Goal: Information Seeking & Learning: Check status

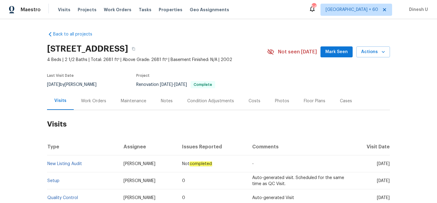
click at [54, 179] on link "Setup" at bounding box center [53, 181] width 12 height 4
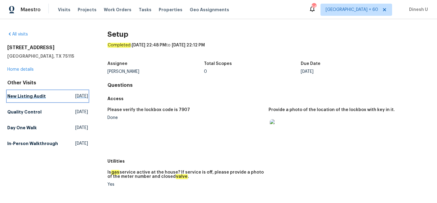
click at [72, 91] on link "New Listing Audit [DATE]" at bounding box center [47, 96] width 81 height 11
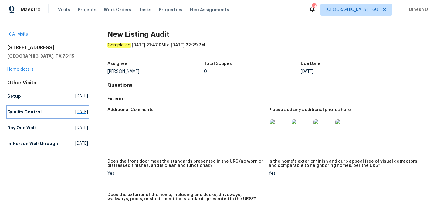
click at [75, 112] on span "[DATE]" at bounding box center [81, 112] width 13 height 6
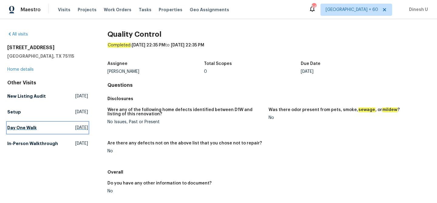
click at [79, 128] on span "[DATE]" at bounding box center [81, 128] width 13 height 6
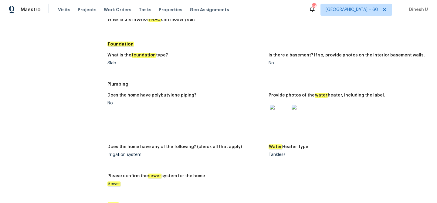
scroll to position [508, 0]
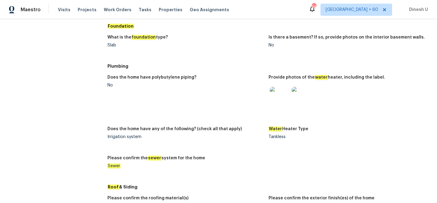
click at [273, 100] on img at bounding box center [279, 96] width 19 height 19
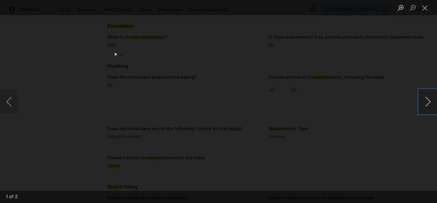
click at [428, 102] on button "Next image" at bounding box center [428, 102] width 18 height 24
click at [426, 7] on button "Close lightbox" at bounding box center [425, 7] width 12 height 11
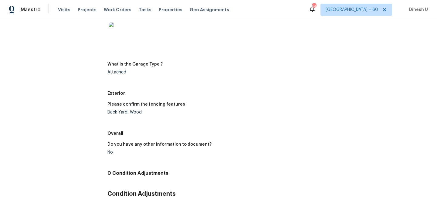
scroll to position [837, 0]
click at [116, 37] on img at bounding box center [118, 31] width 19 height 19
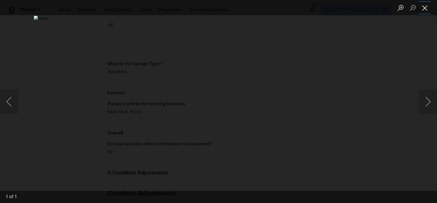
click at [428, 8] on button "Close lightbox" at bounding box center [425, 7] width 12 height 11
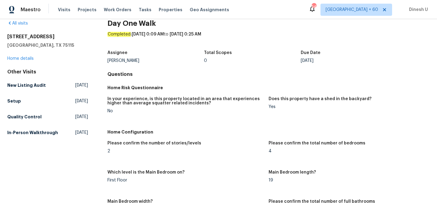
scroll to position [0, 0]
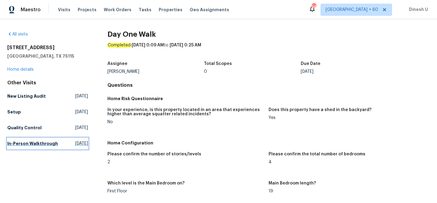
click at [75, 143] on span "[DATE]" at bounding box center [81, 144] width 13 height 6
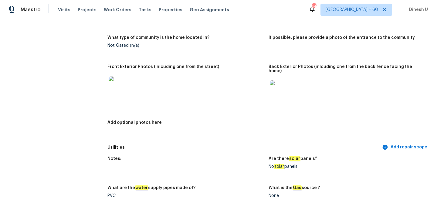
scroll to position [251, 0]
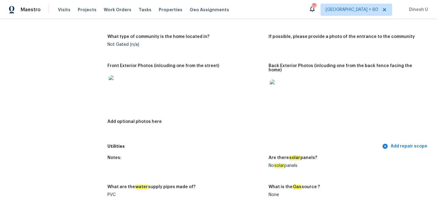
click at [276, 89] on img at bounding box center [279, 89] width 19 height 19
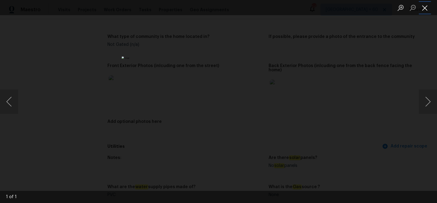
click at [426, 10] on button "Close lightbox" at bounding box center [425, 7] width 12 height 11
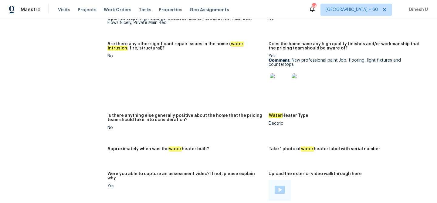
scroll to position [965, 0]
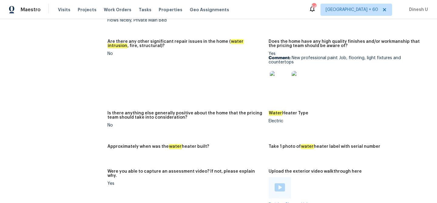
click at [287, 72] on img at bounding box center [279, 80] width 19 height 19
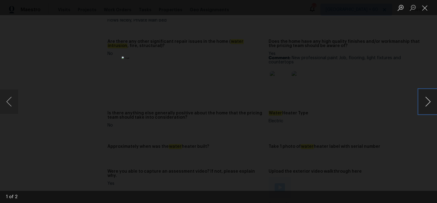
click at [429, 103] on button "Next image" at bounding box center [428, 102] width 18 height 24
click at [427, 11] on button "Close lightbox" at bounding box center [425, 7] width 12 height 11
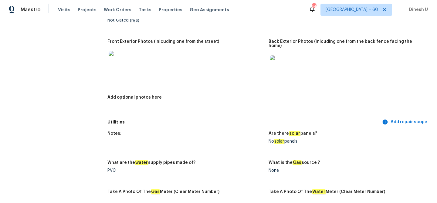
scroll to position [277, 0]
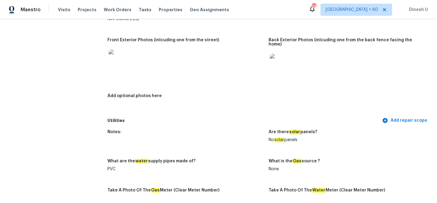
click at [278, 60] on img at bounding box center [279, 63] width 19 height 19
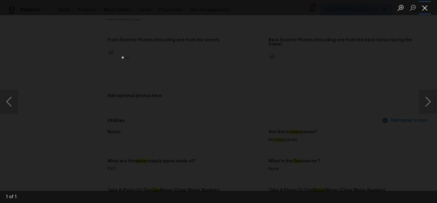
click at [424, 6] on button "Close lightbox" at bounding box center [425, 7] width 12 height 11
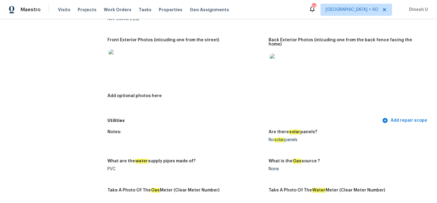
scroll to position [0, 0]
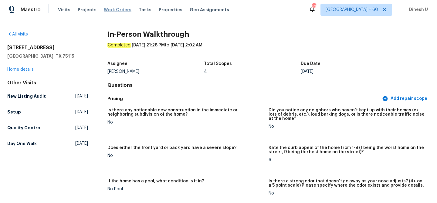
click at [109, 8] on span "Work Orders" at bounding box center [118, 10] width 28 height 6
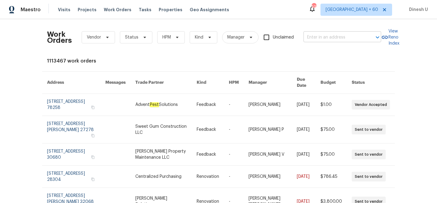
click at [324, 36] on input "text" at bounding box center [334, 37] width 61 height 9
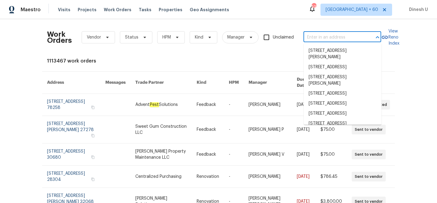
paste input "[STREET_ADDRESS]"
type input "[STREET_ADDRESS]"
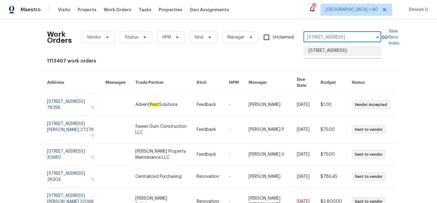
click at [327, 52] on li "[STREET_ADDRESS]" at bounding box center [343, 51] width 78 height 10
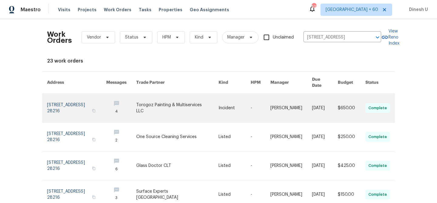
click at [56, 105] on link at bounding box center [76, 108] width 59 height 29
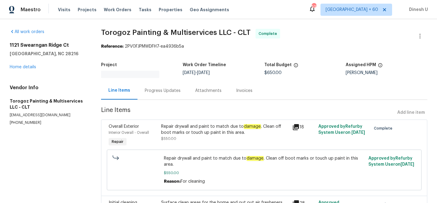
click at [21, 70] on div "[STREET_ADDRESS] Home details" at bounding box center [48, 56] width 77 height 28
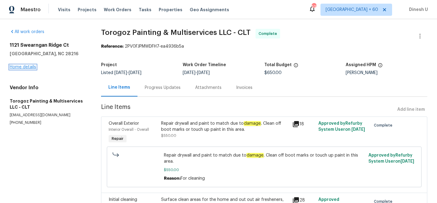
click at [21, 66] on link "Home details" at bounding box center [23, 67] width 26 height 4
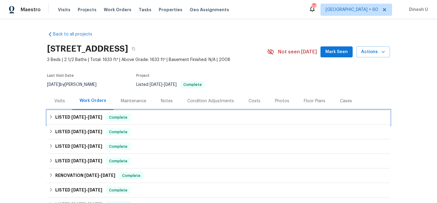
click at [90, 118] on span "[DATE]" at bounding box center [95, 117] width 15 height 4
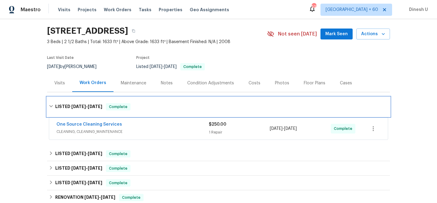
scroll to position [39, 0]
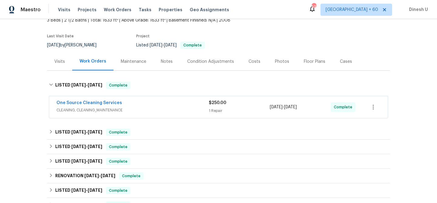
click at [211, 108] on div "1 Repair" at bounding box center [239, 111] width 61 height 6
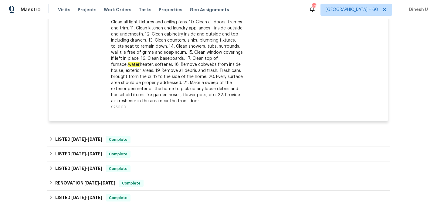
scroll to position [210, 0]
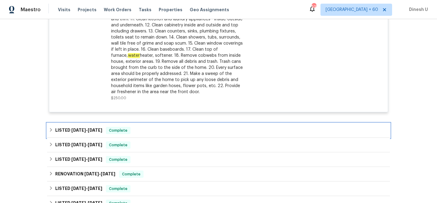
click at [71, 132] on span "[DATE]" at bounding box center [78, 130] width 15 height 4
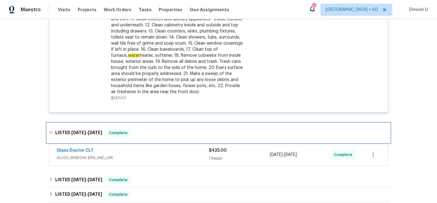
scroll to position [264, 0]
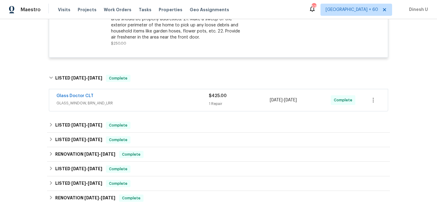
click at [215, 106] on div "1 Repair" at bounding box center [239, 104] width 61 height 6
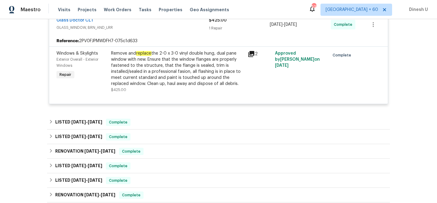
scroll to position [360, 0]
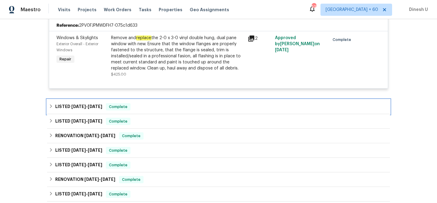
click at [94, 106] on span "[DATE]" at bounding box center [95, 106] width 15 height 4
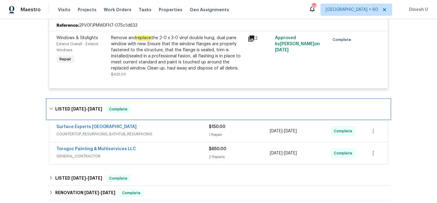
scroll to position [394, 0]
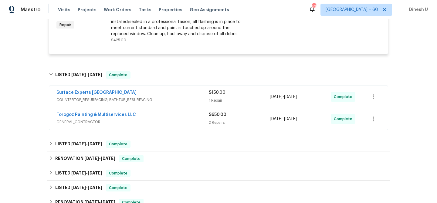
click at [220, 100] on div "1 Repair" at bounding box center [239, 100] width 61 height 6
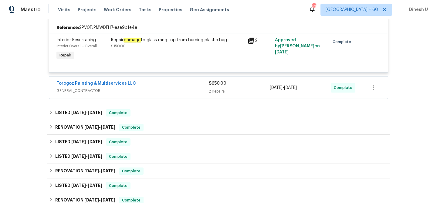
scroll to position [494, 0]
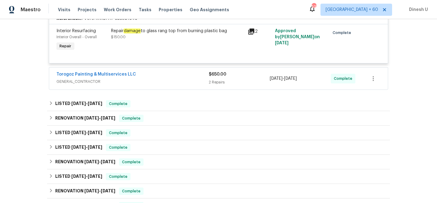
click at [217, 85] on div "2 Repairs" at bounding box center [239, 82] width 61 height 6
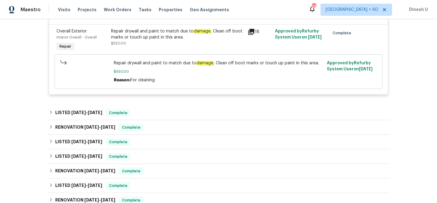
scroll to position [628, 0]
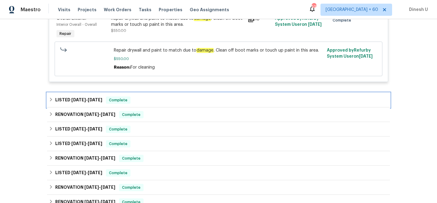
click at [94, 98] on h6 "LISTED [DATE] - [DATE]" at bounding box center [78, 100] width 47 height 7
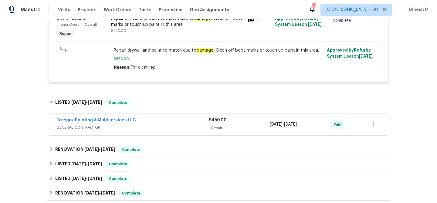
click at [212, 128] on div "1 Repair" at bounding box center [239, 128] width 61 height 6
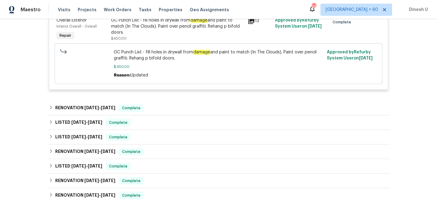
scroll to position [770, 0]
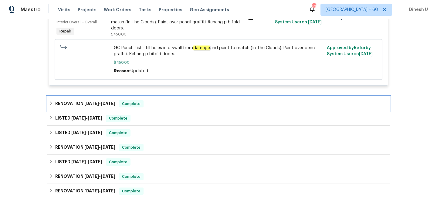
click at [94, 109] on div "RENOVATION [DATE] - [DATE] Complete" at bounding box center [218, 104] width 343 height 15
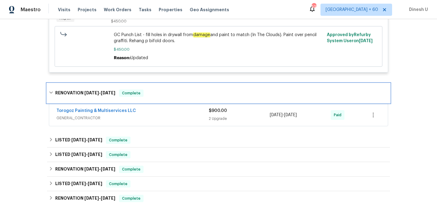
scroll to position [806, 0]
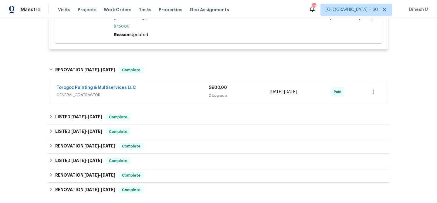
click at [213, 94] on div "2 Upgrade" at bounding box center [239, 96] width 61 height 6
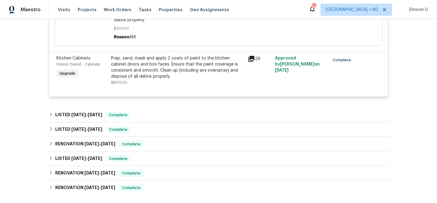
scroll to position [988, 0]
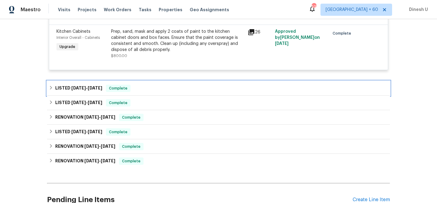
click at [72, 89] on span "[DATE]" at bounding box center [78, 88] width 15 height 4
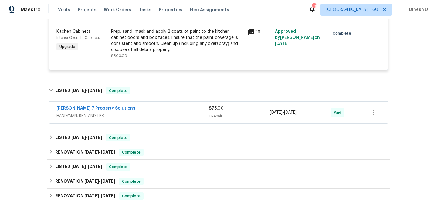
click at [215, 119] on div "1 Repair" at bounding box center [239, 116] width 61 height 6
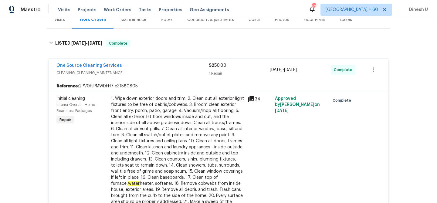
scroll to position [0, 0]
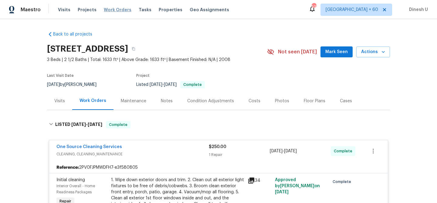
click at [118, 11] on span "Work Orders" at bounding box center [118, 10] width 28 height 6
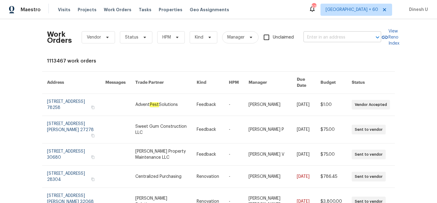
click at [331, 36] on input "text" at bounding box center [334, 37] width 61 height 9
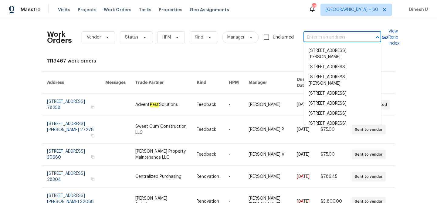
paste input "[STREET_ADDRESS]"
type input "[STREET_ADDRESS]"
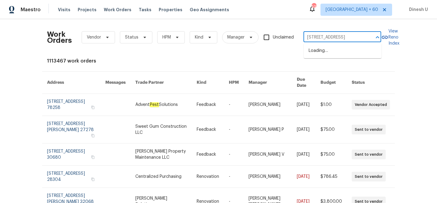
scroll to position [0, 24]
click at [323, 51] on li "[STREET_ADDRESS]" at bounding box center [343, 51] width 78 height 10
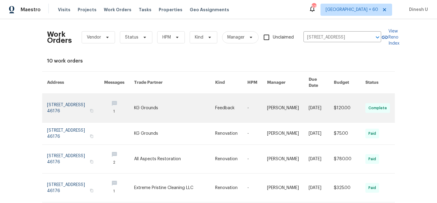
click at [62, 96] on link at bounding box center [75, 108] width 57 height 29
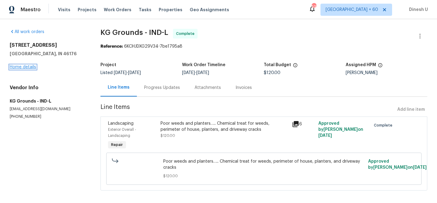
click at [17, 65] on link "Home details" at bounding box center [23, 67] width 26 height 4
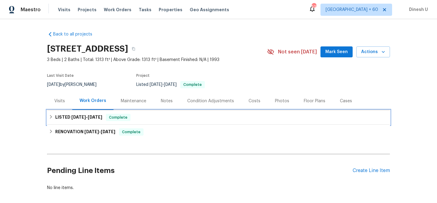
click at [99, 114] on h6 "LISTED [DATE] - [DATE]" at bounding box center [78, 117] width 47 height 7
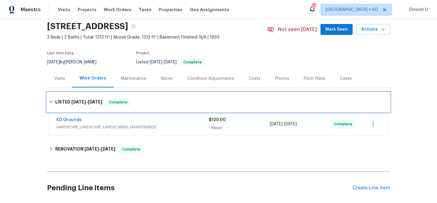
scroll to position [63, 0]
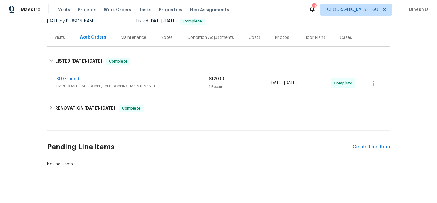
click at [216, 87] on div "1 Repair" at bounding box center [239, 87] width 61 height 6
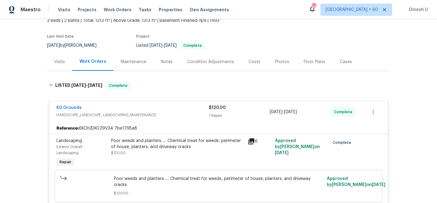
scroll to position [0, 0]
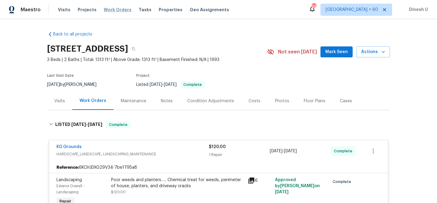
click at [107, 9] on span "Work Orders" at bounding box center [118, 10] width 28 height 6
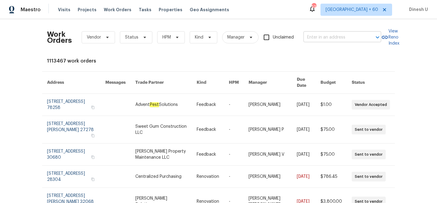
click at [313, 39] on input "text" at bounding box center [334, 37] width 61 height 9
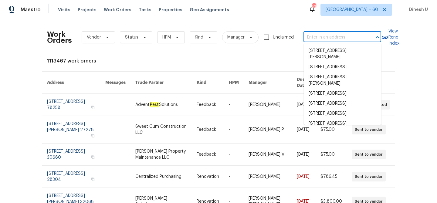
paste input "[STREET_ADDRESS][PERSON_NAME]"
type input "[STREET_ADDRESS][PERSON_NAME]"
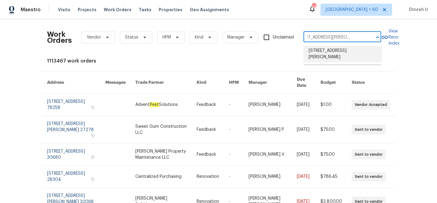
click at [314, 51] on li "[STREET_ADDRESS][PERSON_NAME]" at bounding box center [343, 54] width 78 height 16
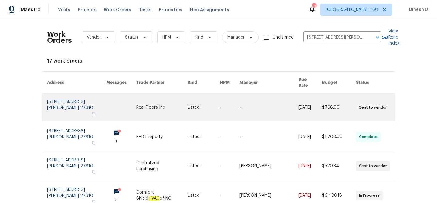
click at [81, 96] on link at bounding box center [76, 107] width 59 height 27
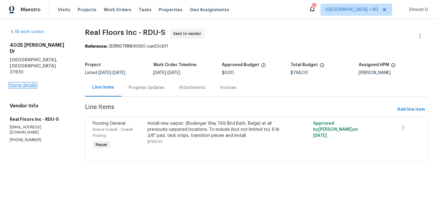
click at [29, 83] on link "Home details" at bounding box center [23, 85] width 26 height 4
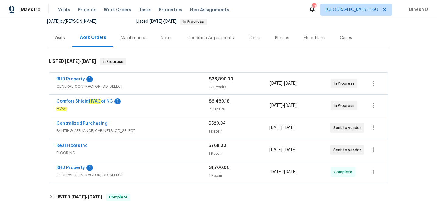
scroll to position [72, 0]
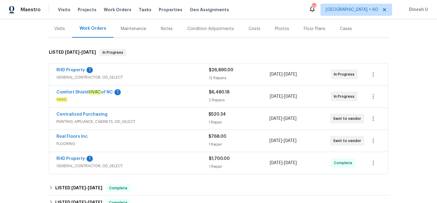
click at [220, 80] on div "12 Repairs" at bounding box center [239, 78] width 61 height 6
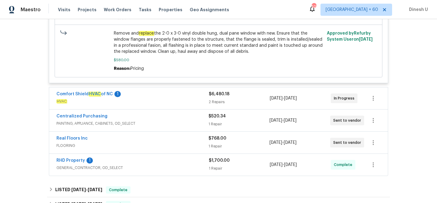
scroll to position [1078, 0]
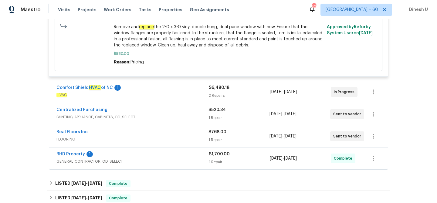
click at [218, 98] on div "2 Repairs" at bounding box center [239, 96] width 61 height 6
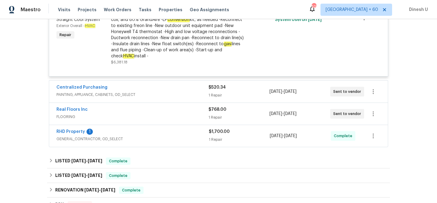
scroll to position [1263, 0]
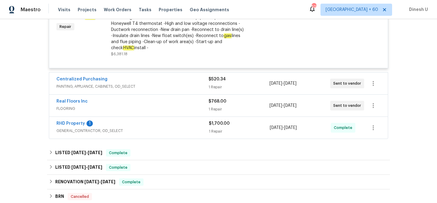
click at [211, 87] on div "$520.34 1 Repair" at bounding box center [239, 83] width 61 height 15
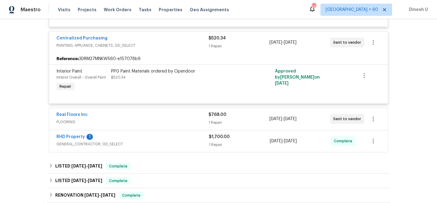
scroll to position [1314, 0]
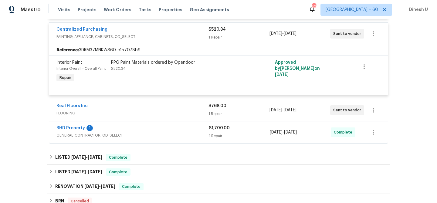
click at [217, 117] on div "1 Repair" at bounding box center [239, 114] width 61 height 6
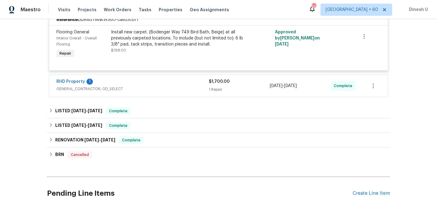
scroll to position [1424, 0]
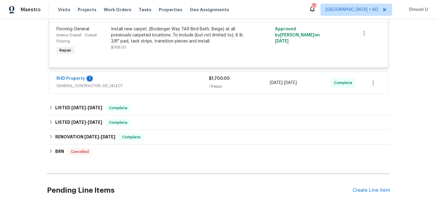
click at [214, 81] on span "$1,700.00" at bounding box center [219, 79] width 21 height 4
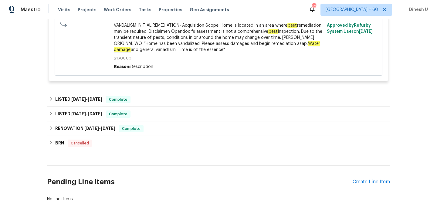
scroll to position [1584, 0]
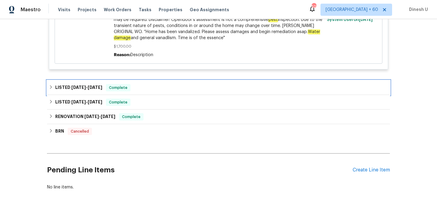
click at [102, 90] on h6 "LISTED [DATE] - [DATE]" at bounding box center [78, 87] width 47 height 7
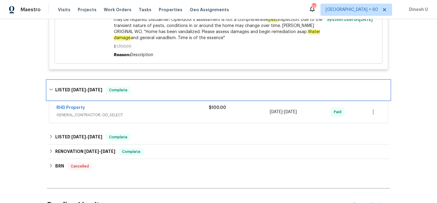
scroll to position [1608, 0]
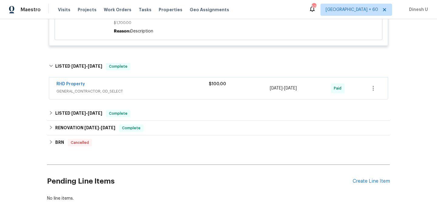
click at [209, 94] on div "$100.00" at bounding box center [239, 88] width 61 height 15
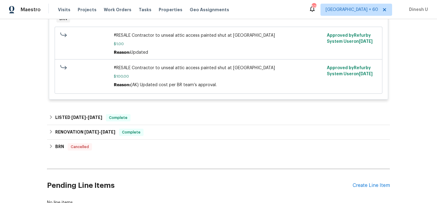
scroll to position [1760, 0]
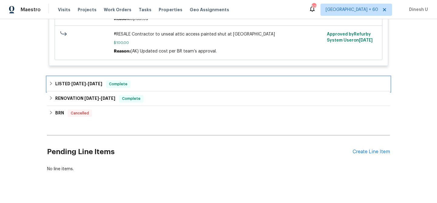
click at [89, 86] on span "[DATE] - [DATE]" at bounding box center [86, 84] width 31 height 4
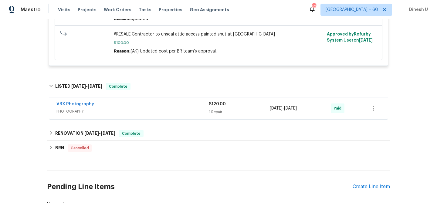
click at [211, 114] on div "$120.00 1 Repair" at bounding box center [239, 108] width 61 height 15
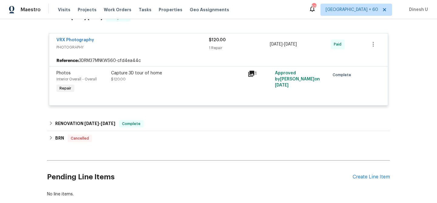
scroll to position [1847, 0]
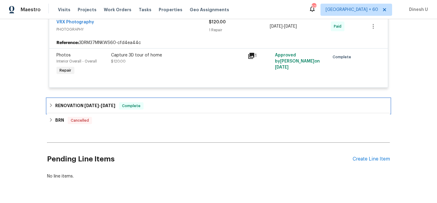
click at [102, 108] on span "[DATE]" at bounding box center [108, 106] width 15 height 4
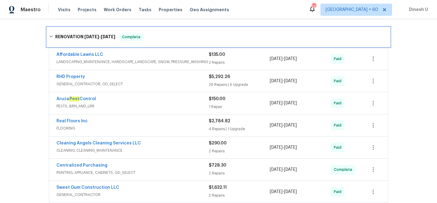
scroll to position [1932, 0]
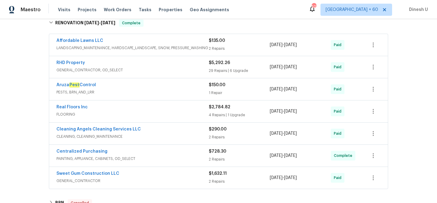
click at [216, 74] on div "29 Repairs | 6 Upgrade" at bounding box center [239, 71] width 61 height 6
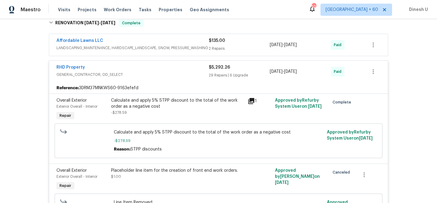
click at [216, 52] on div "2 Repairs" at bounding box center [239, 49] width 61 height 6
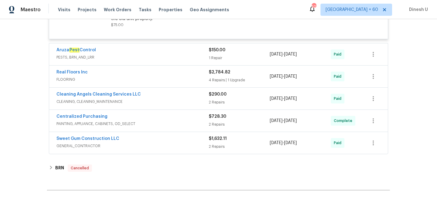
scroll to position [3774, 0]
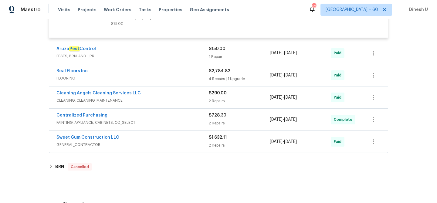
click at [214, 82] on div "4 Repairs | 1 Upgrade" at bounding box center [239, 79] width 61 height 6
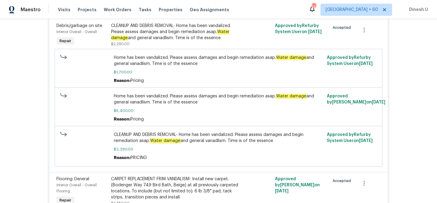
scroll to position [0, 0]
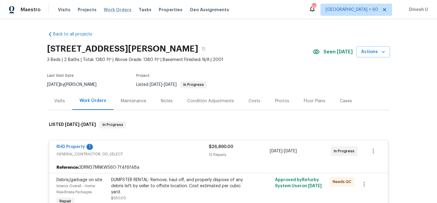
click at [113, 9] on span "Work Orders" at bounding box center [118, 10] width 28 height 6
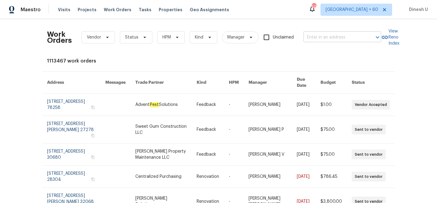
click at [306, 40] on input "text" at bounding box center [334, 37] width 61 height 9
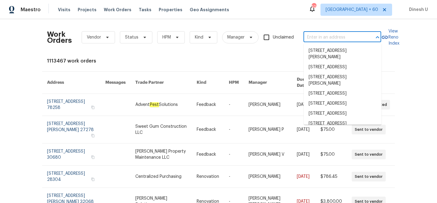
paste input "[STREET_ADDRESS][PERSON_NAME][PERSON_NAME]"
type input "[STREET_ADDRESS][PERSON_NAME][PERSON_NAME]"
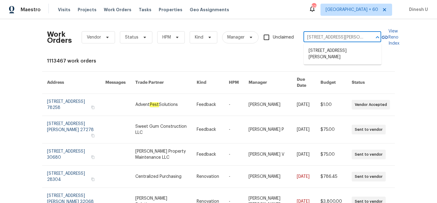
scroll to position [0, 13]
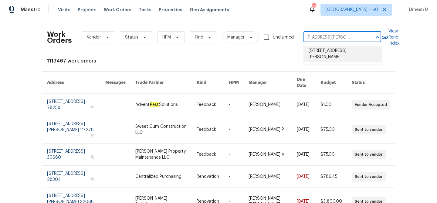
click at [307, 47] on li "[STREET_ADDRESS][PERSON_NAME]" at bounding box center [343, 54] width 78 height 16
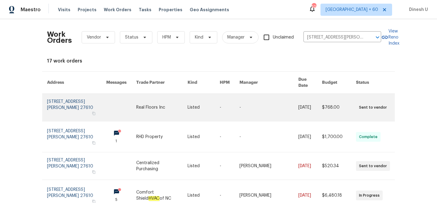
click at [67, 99] on link at bounding box center [76, 107] width 59 height 27
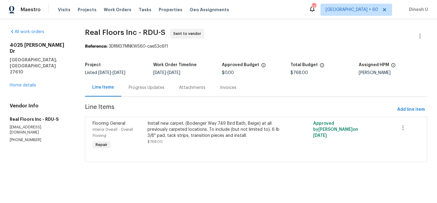
click at [21, 64] on div "[STREET_ADDRESS][PERSON_NAME][PERSON_NAME] Home details" at bounding box center [40, 65] width 61 height 46
click at [21, 83] on link "Home details" at bounding box center [23, 85] width 26 height 4
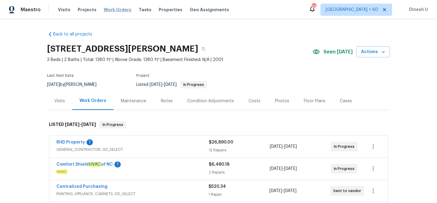
click at [112, 7] on span "Work Orders" at bounding box center [118, 10] width 28 height 6
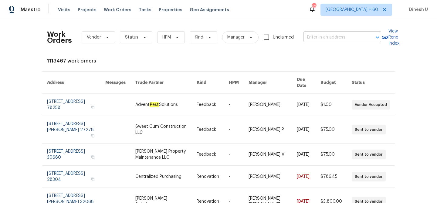
click at [323, 36] on input "text" at bounding box center [334, 37] width 61 height 9
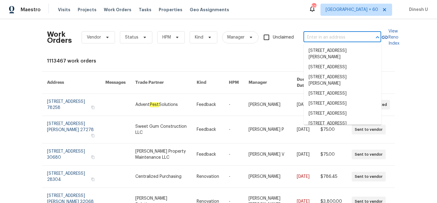
paste input "[STREET_ADDRESS]"
type input "[STREET_ADDRESS]"
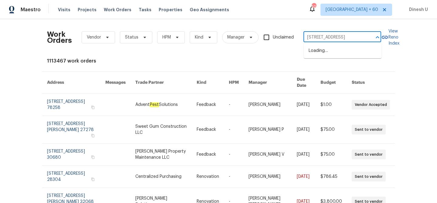
scroll to position [0, 12]
click at [319, 52] on li "[STREET_ADDRESS]" at bounding box center [343, 51] width 78 height 10
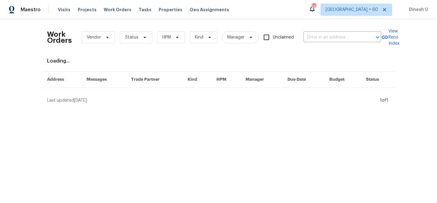
type input "[STREET_ADDRESS]"
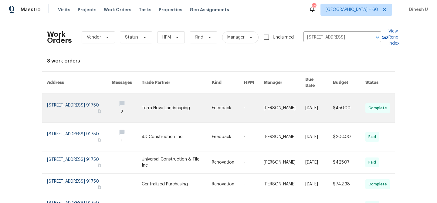
click at [81, 99] on link at bounding box center [79, 108] width 65 height 29
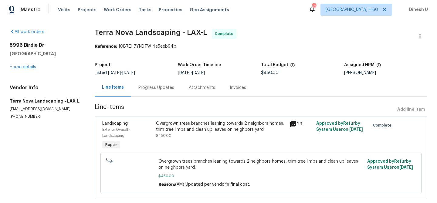
click at [29, 69] on div "[STREET_ADDRESS][PERSON_NAME] Home details" at bounding box center [45, 56] width 70 height 28
click at [24, 68] on link "Home details" at bounding box center [23, 67] width 26 height 4
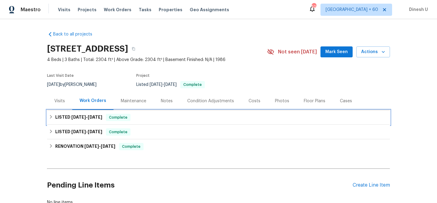
click at [80, 113] on div "LISTED [DATE] - [DATE] Complete" at bounding box center [218, 117] width 343 height 15
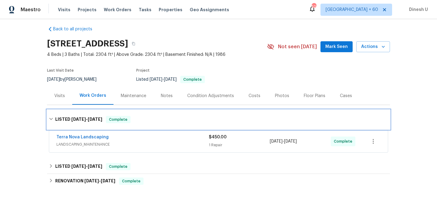
scroll to position [5, 0]
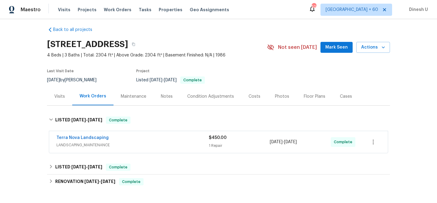
click at [214, 142] on div "$450.00 1 Repair" at bounding box center [239, 142] width 61 height 15
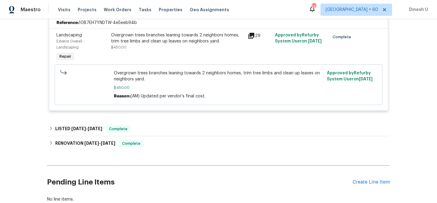
scroll to position [149, 0]
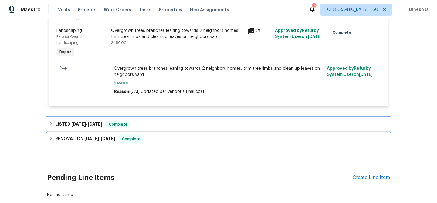
click at [88, 125] on span "[DATE] - [DATE]" at bounding box center [86, 124] width 31 height 4
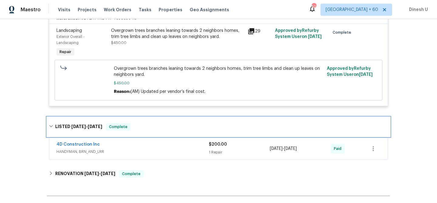
scroll to position [191, 0]
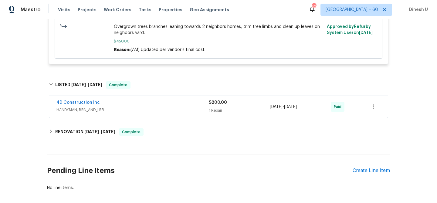
click at [219, 110] on div "1 Repair" at bounding box center [239, 111] width 61 height 6
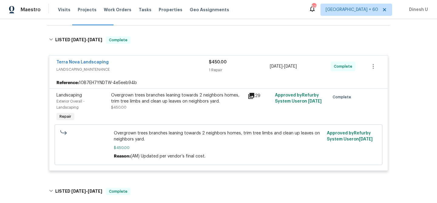
scroll to position [0, 0]
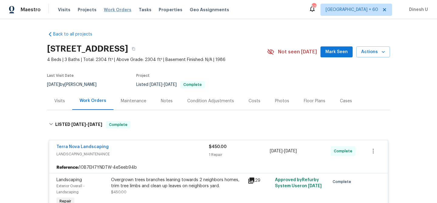
click at [108, 9] on span "Work Orders" at bounding box center [118, 10] width 28 height 6
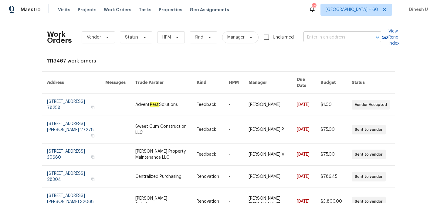
click at [314, 36] on input "text" at bounding box center [334, 37] width 61 height 9
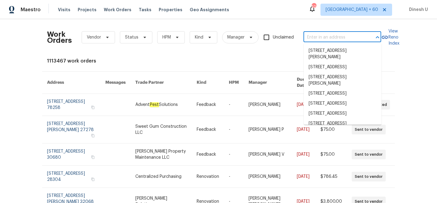
paste input "[STREET_ADDRESS]"
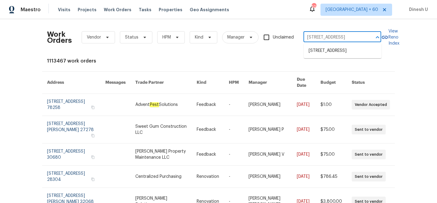
type input "[STREET_ADDRESS]"
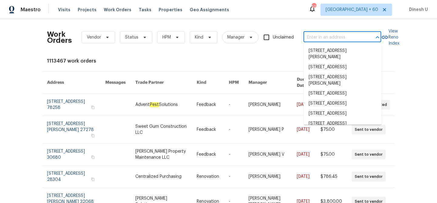
scroll to position [0, 0]
click at [312, 37] on input "text" at bounding box center [334, 37] width 61 height 9
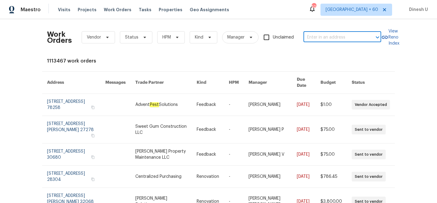
paste input "[STREET_ADDRESS]"
type input "[STREET_ADDRESS]"
click at [318, 53] on li "[STREET_ADDRESS]" at bounding box center [343, 51] width 78 height 10
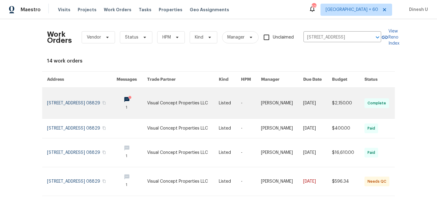
click at [63, 98] on link at bounding box center [82, 103] width 70 height 31
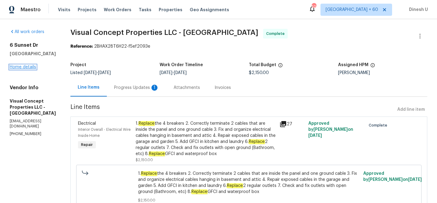
click at [22, 67] on link "Home details" at bounding box center [23, 67] width 26 height 4
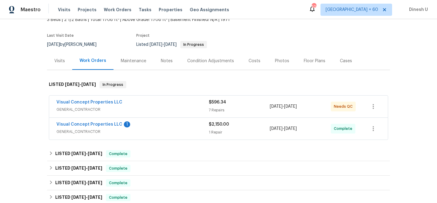
scroll to position [44, 0]
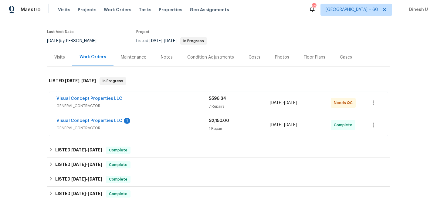
click at [212, 99] on span "$596.34" at bounding box center [217, 99] width 17 height 4
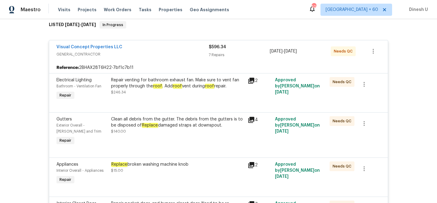
scroll to position [101, 0]
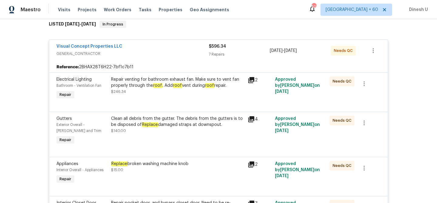
click at [250, 81] on icon at bounding box center [251, 80] width 6 height 6
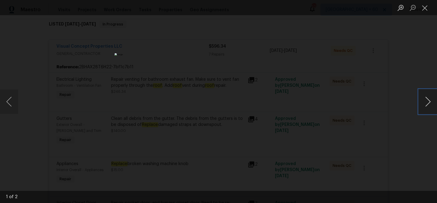
click at [425, 98] on button "Next image" at bounding box center [428, 102] width 18 height 24
click at [425, 8] on button "Close lightbox" at bounding box center [425, 7] width 12 height 11
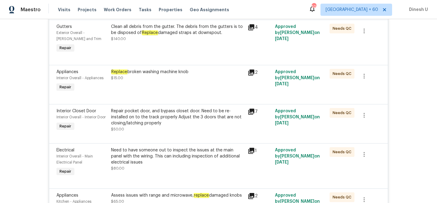
scroll to position [197, 0]
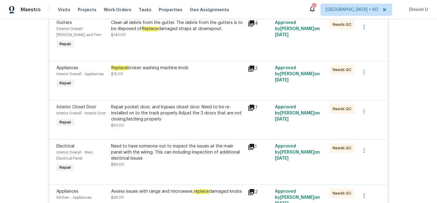
click at [149, 78] on div "Replace broken washing machine knob $15.00" at bounding box center [177, 77] width 137 height 28
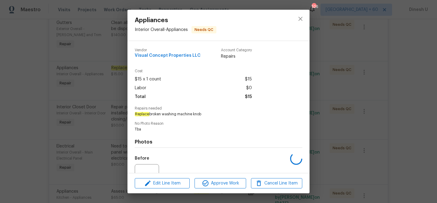
click at [117, 81] on div "Appliances Interior Overall - Appliances Needs QC Vendor Visual Concept Propert…" at bounding box center [218, 101] width 437 height 203
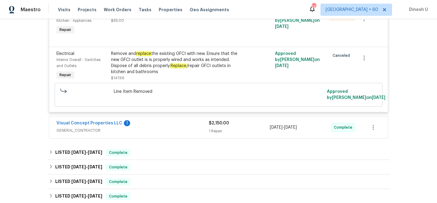
scroll to position [389, 0]
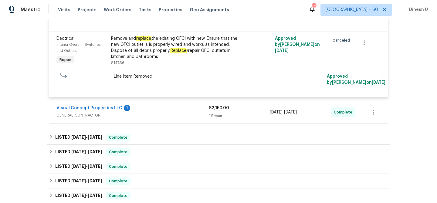
click at [219, 114] on div "$2,150.00 1 Repair" at bounding box center [239, 112] width 61 height 15
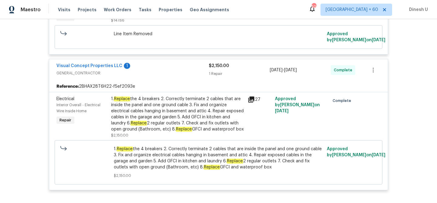
scroll to position [436, 0]
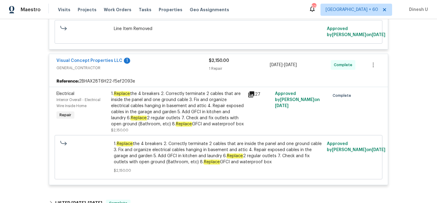
click at [226, 93] on div "1. Replace the 4 breakers 2. Correctly terminate 2 cables that are inside the p…" at bounding box center [177, 109] width 133 height 36
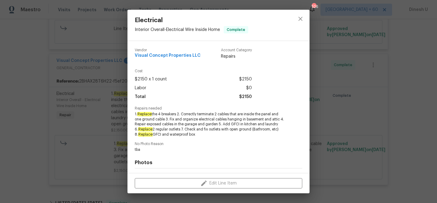
click at [104, 100] on div "Electrical Interior Overall - Electrical Wire Inside Home Complete Vendor Visua…" at bounding box center [218, 101] width 437 height 203
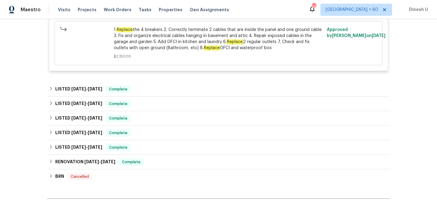
scroll to position [561, 0]
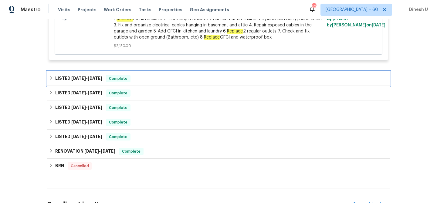
click at [92, 76] on div "LISTED [DATE] - [DATE] Complete" at bounding box center [218, 78] width 343 height 15
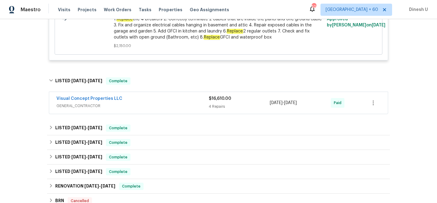
click at [218, 102] on div "$16,610.00" at bounding box center [239, 99] width 61 height 6
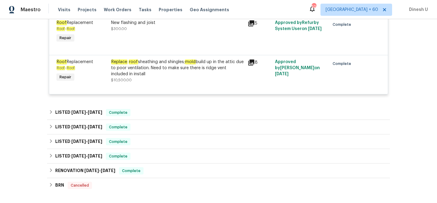
scroll to position [803, 0]
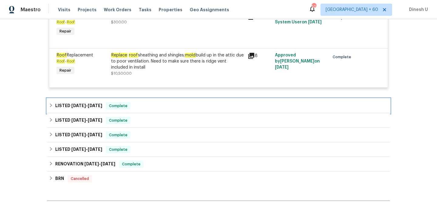
click at [100, 104] on span "[DATE]" at bounding box center [95, 106] width 15 height 4
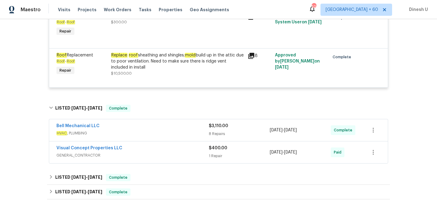
click at [209, 131] on div "8 Repairs" at bounding box center [239, 134] width 61 height 6
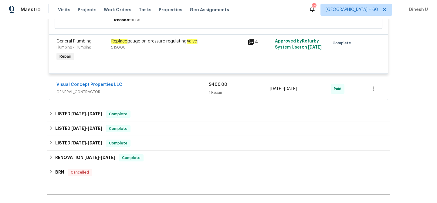
scroll to position [1336, 0]
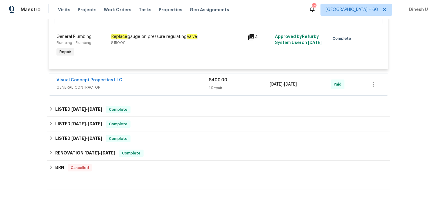
click at [216, 85] on div "1 Repair" at bounding box center [239, 88] width 61 height 6
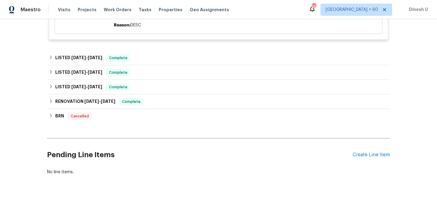
scroll to position [1497, 0]
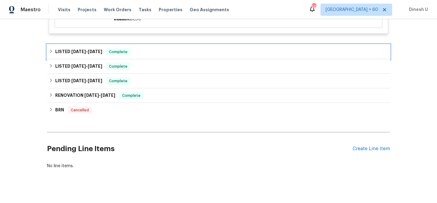
click at [95, 50] on span "[DATE]" at bounding box center [95, 52] width 15 height 4
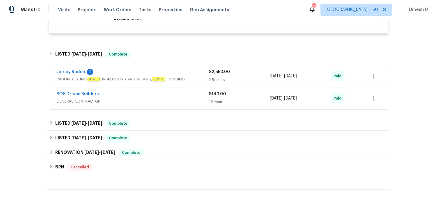
click at [208, 77] on span "RADON_TESTING, SEWER _INSPECTIONS_AND_REPAIRS, SEPTIC , PLUMBING" at bounding box center [132, 79] width 152 height 6
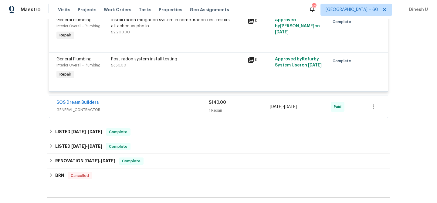
scroll to position [1600, 0]
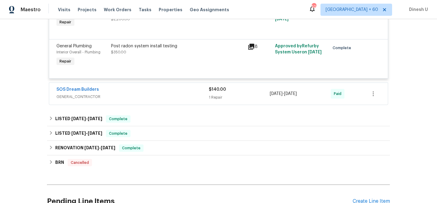
click at [227, 102] on div "SOS Dream Builders GENERAL_CONTRACTOR $140.00 1 Repair [DATE] - [DATE] Paid" at bounding box center [218, 94] width 339 height 22
click at [225, 102] on div "SOS Dream Builders GENERAL_CONTRACTOR $140.00 1 Repair [DATE] - [DATE] Paid" at bounding box center [218, 94] width 339 height 22
click at [213, 93] on div "$140.00 1 Repair" at bounding box center [239, 94] width 61 height 15
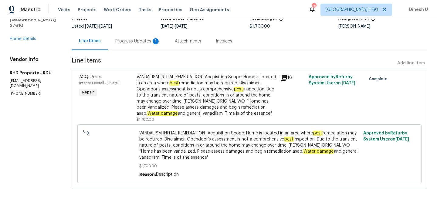
click at [145, 40] on div "Progress Updates 1" at bounding box center [137, 41] width 45 height 6
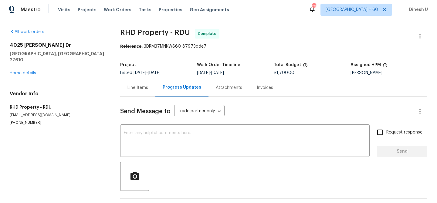
click at [142, 81] on div "Line Items" at bounding box center [137, 88] width 35 height 18
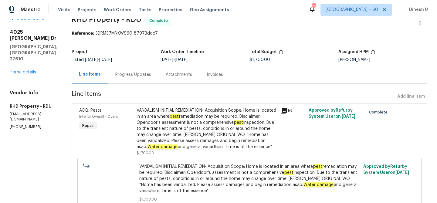
scroll to position [29, 0]
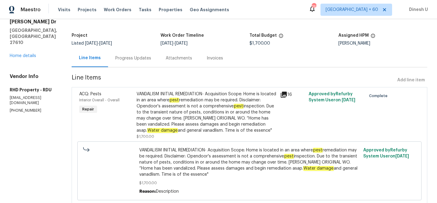
click at [223, 61] on div "Invoices" at bounding box center [215, 58] width 31 height 18
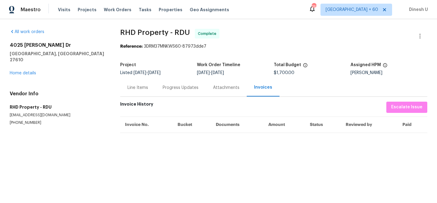
click at [135, 85] on div "Line Items" at bounding box center [138, 88] width 21 height 6
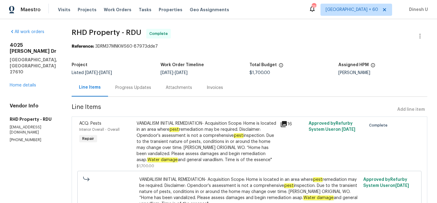
click at [87, 36] on span "RHD Property - RDU" at bounding box center [107, 32] width 70 height 7
copy span "RHD Property - RDU"
click at [145, 89] on div "Progress Updates" at bounding box center [133, 88] width 36 height 6
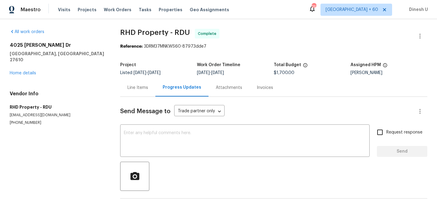
scroll to position [46, 0]
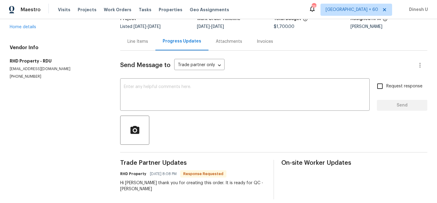
click at [140, 44] on div "Line Items" at bounding box center [138, 42] width 21 height 6
